Goal: Task Accomplishment & Management: Manage account settings

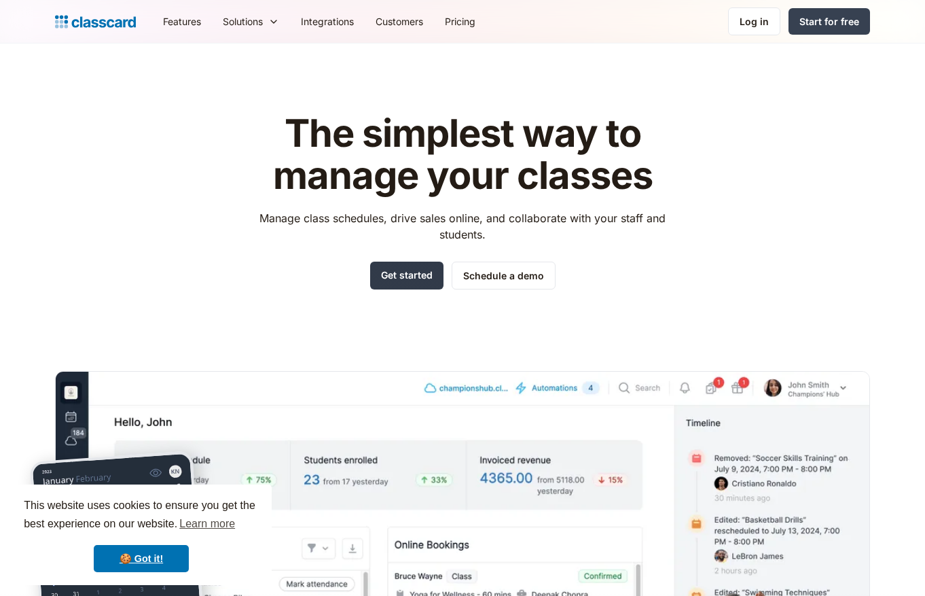
click at [413, 275] on link "Get started" at bounding box center [406, 275] width 73 height 28
click at [750, 31] on link "Log in" at bounding box center [754, 21] width 52 height 28
